Goal: Navigation & Orientation: Find specific page/section

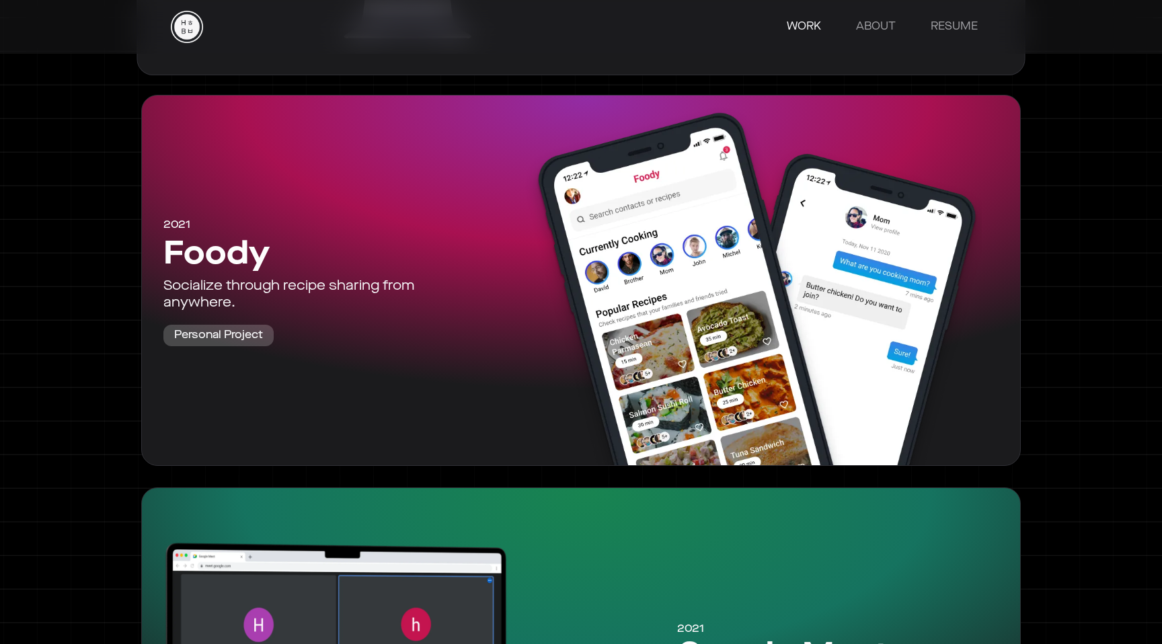
scroll to position [2034, 0]
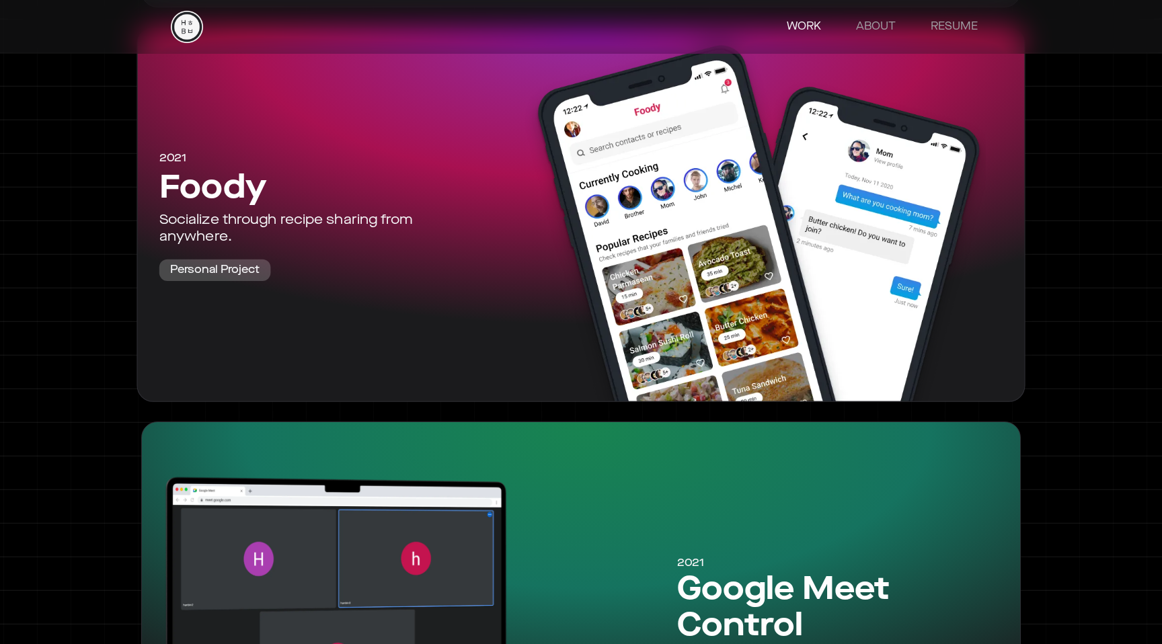
click at [654, 279] on div at bounding box center [746, 215] width 512 height 374
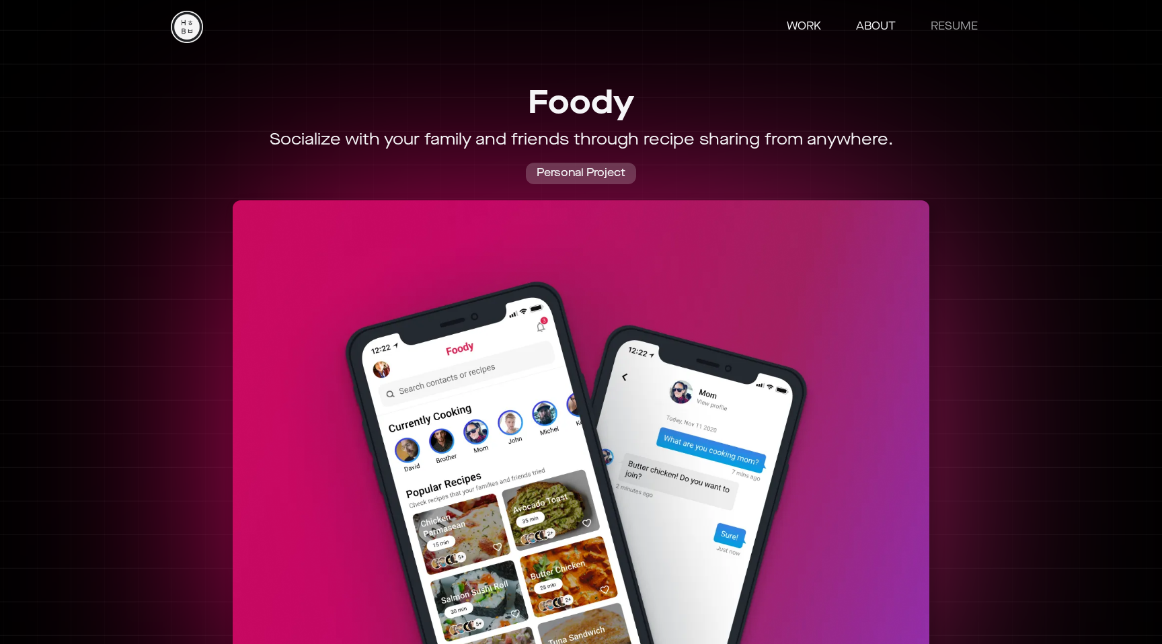
click at [866, 29] on link "ABOUT" at bounding box center [875, 26] width 67 height 27
